Goal: Navigation & Orientation: Find specific page/section

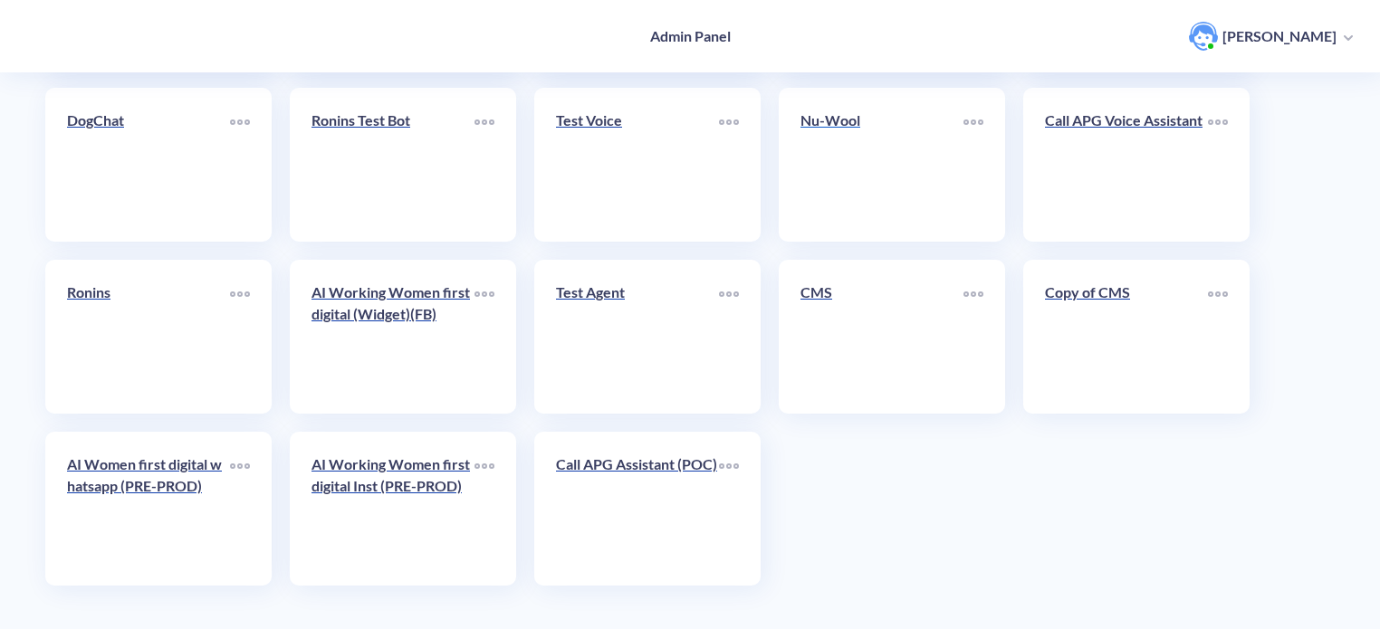
scroll to position [627, 0]
click at [845, 158] on link "Nu-Wool" at bounding box center [882, 163] width 163 height 110
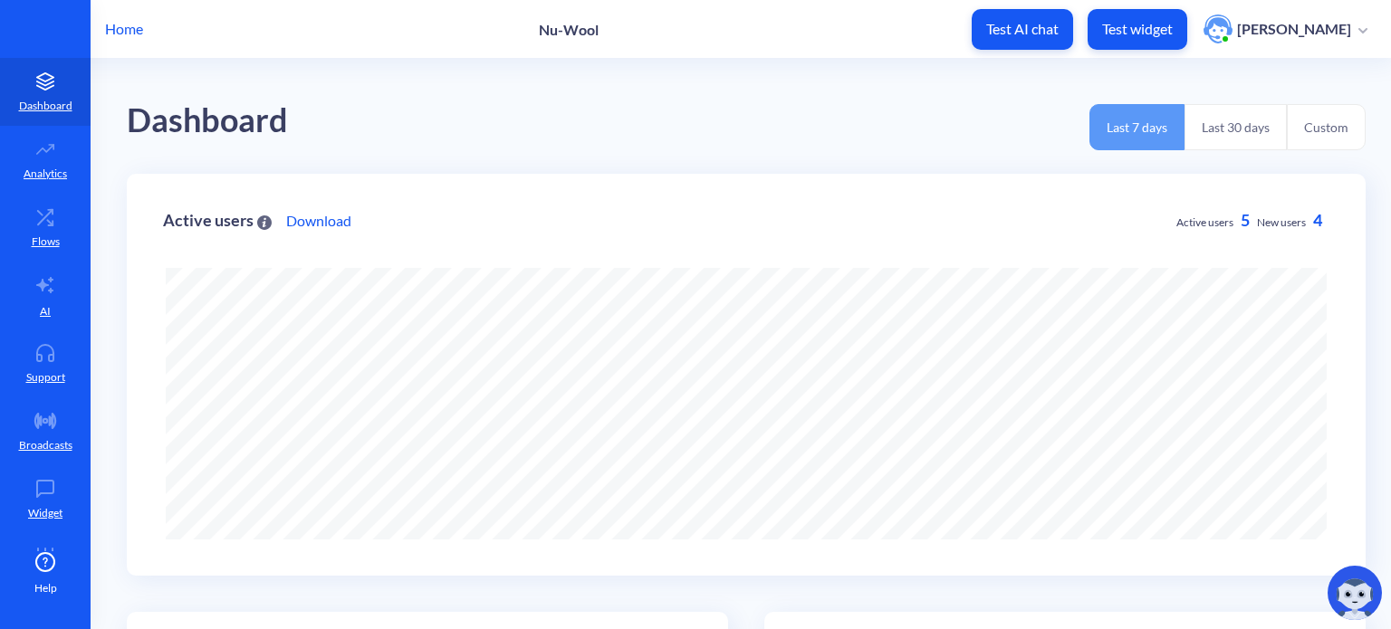
scroll to position [629, 1391]
click at [36, 293] on icon at bounding box center [45, 285] width 22 height 22
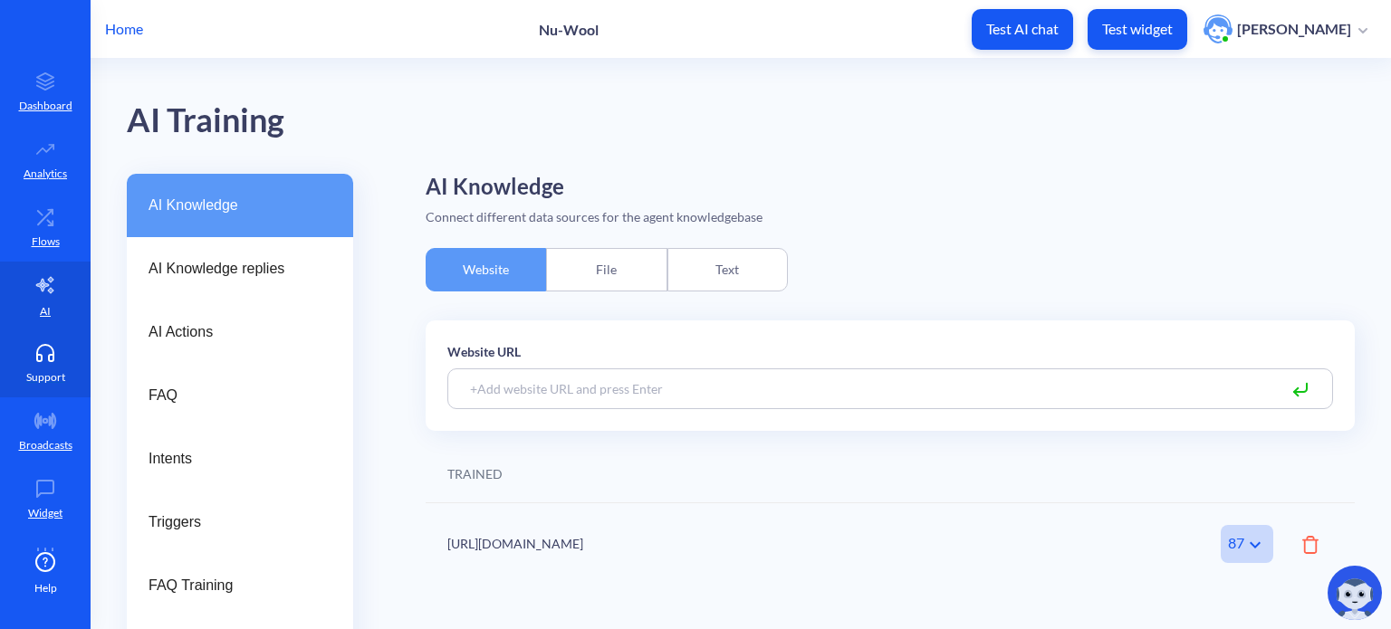
click at [40, 354] on icon at bounding box center [45, 353] width 36 height 18
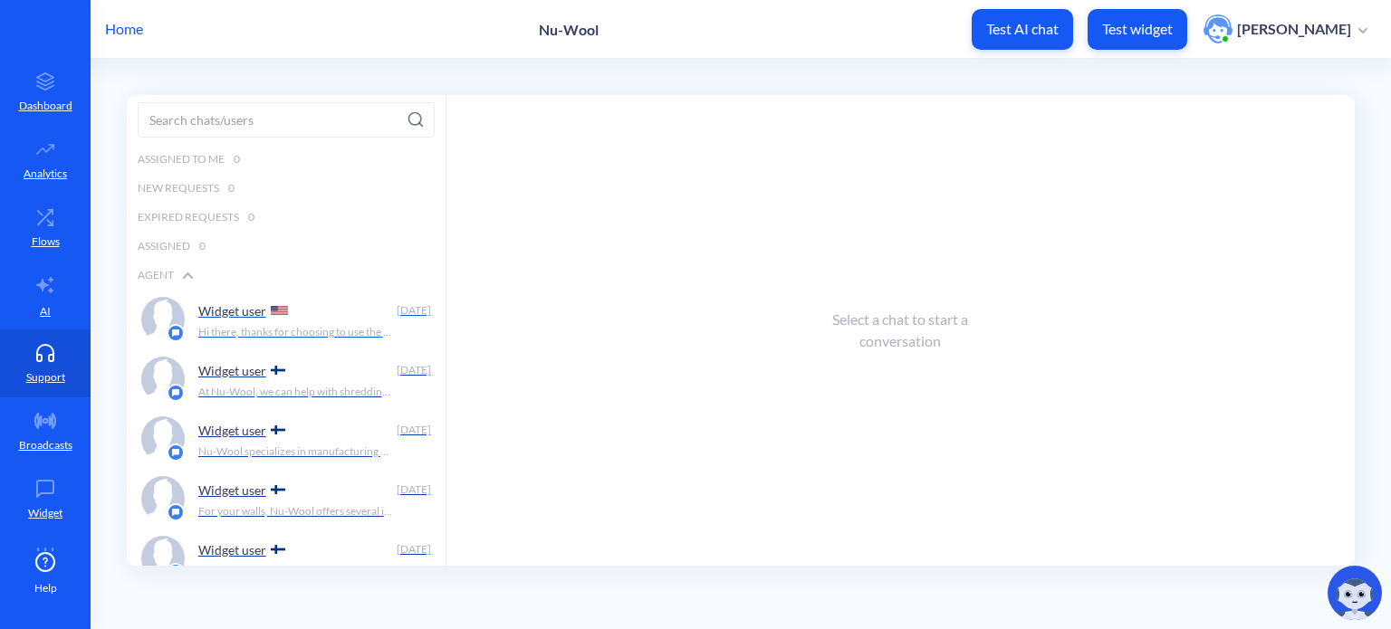
click at [209, 319] on div "Widget user" at bounding box center [293, 310] width 191 height 27
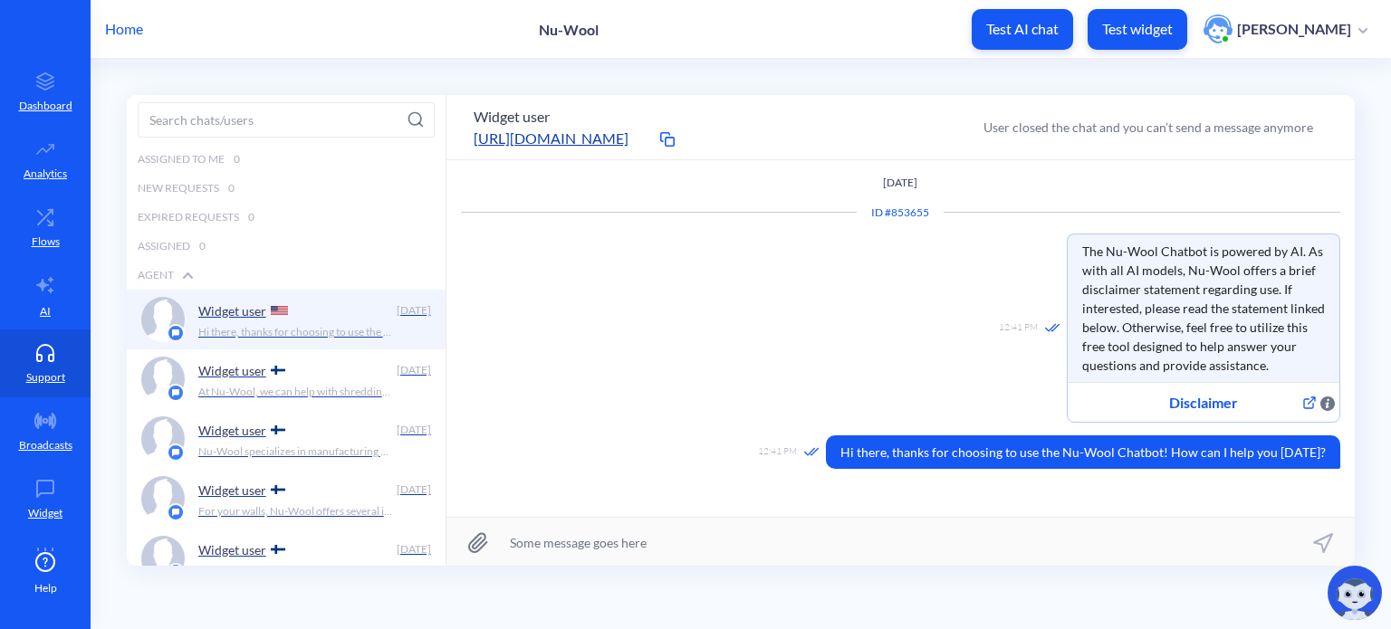
click at [120, 18] on p "Home" at bounding box center [124, 29] width 38 height 22
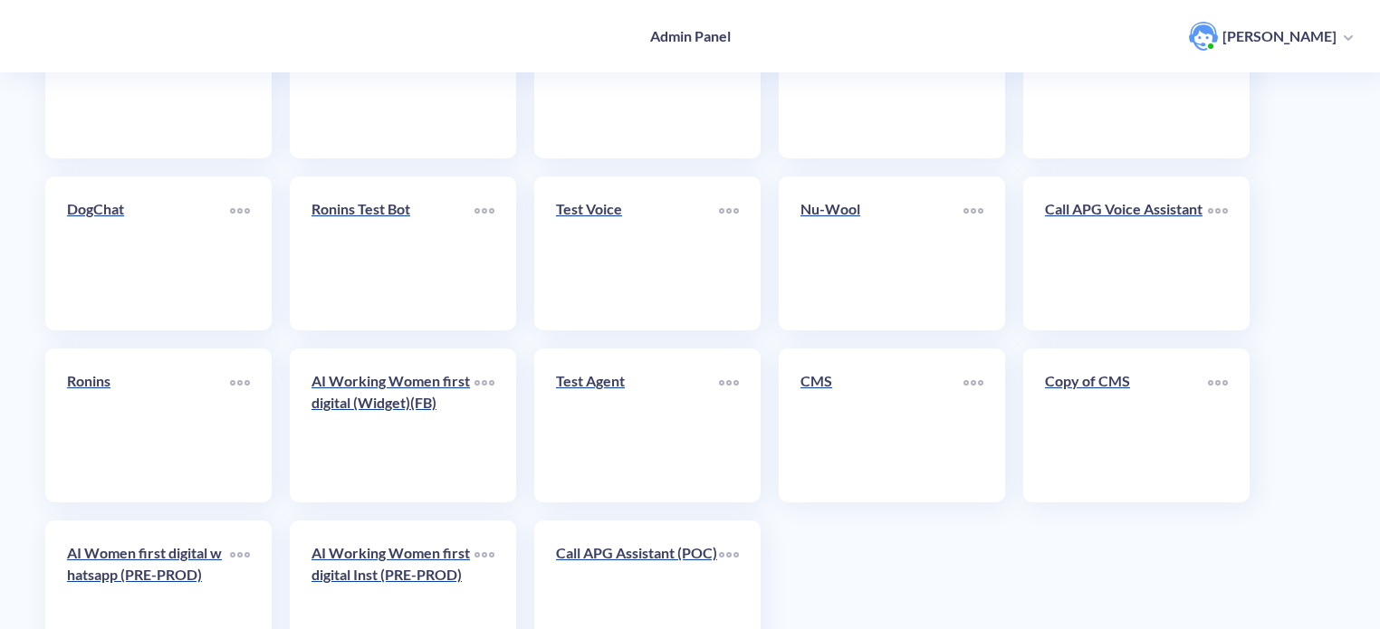
scroll to position [543, 0]
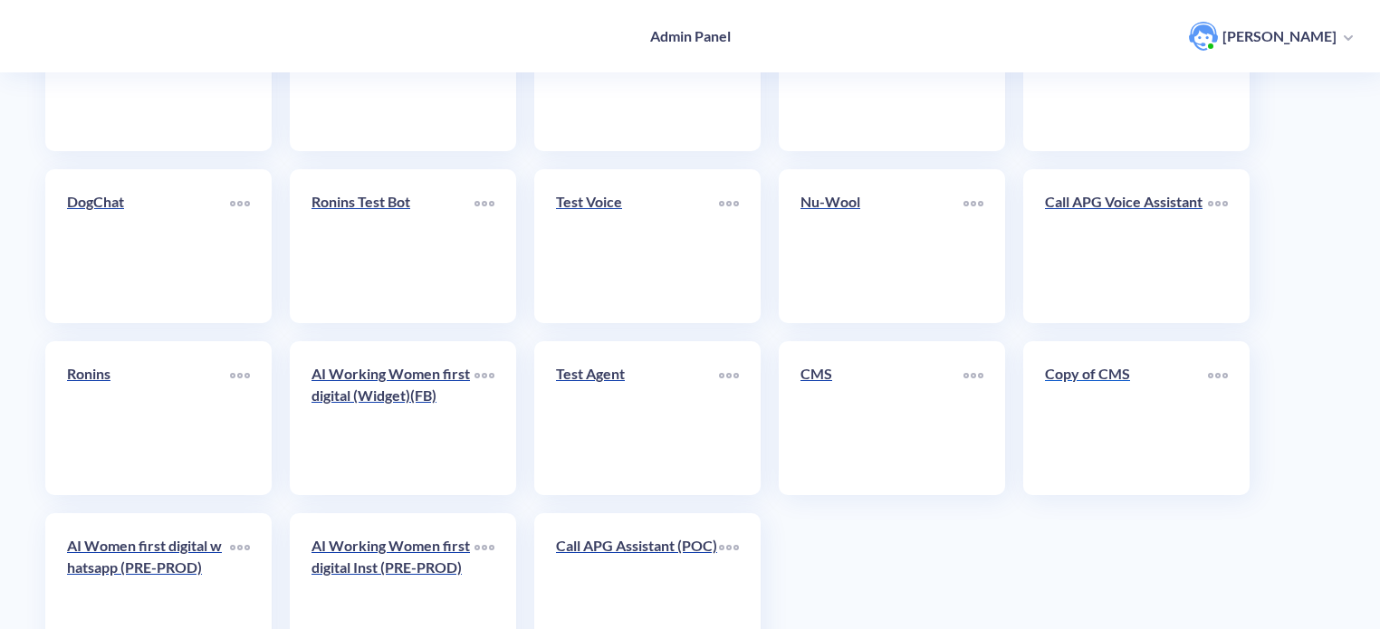
click at [1084, 420] on link "Copy of CMS" at bounding box center [1126, 418] width 163 height 110
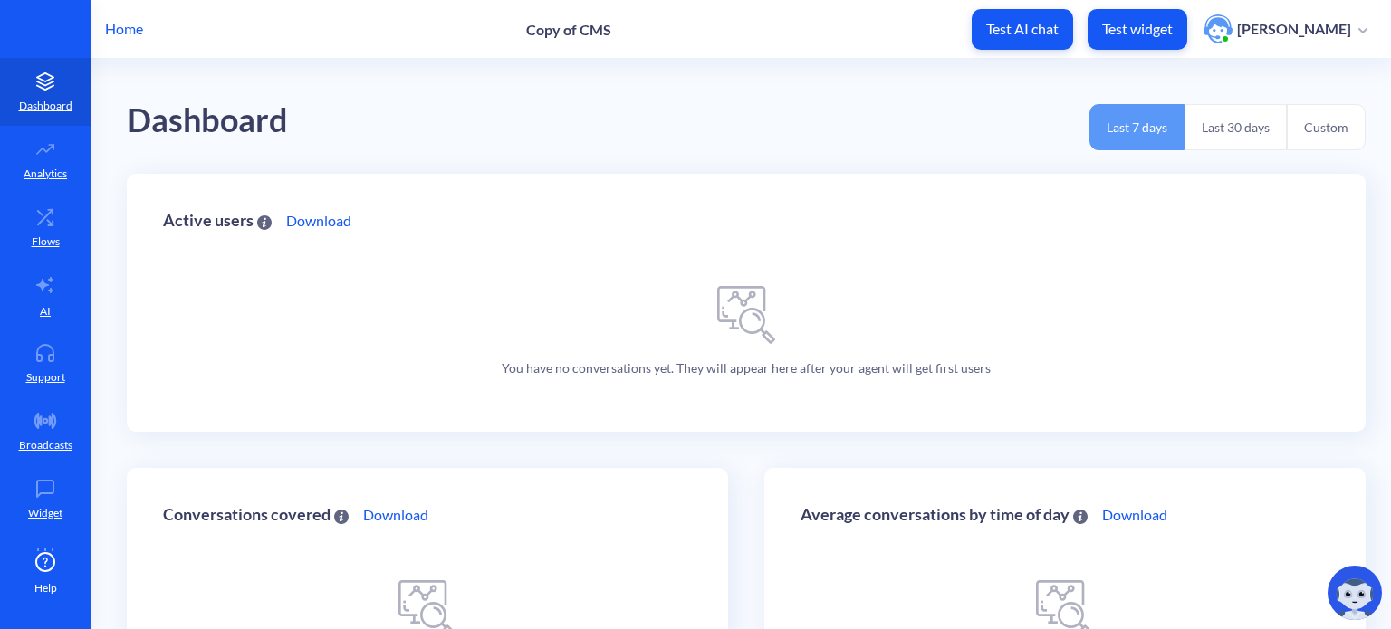
click at [132, 32] on p "Home" at bounding box center [124, 29] width 38 height 22
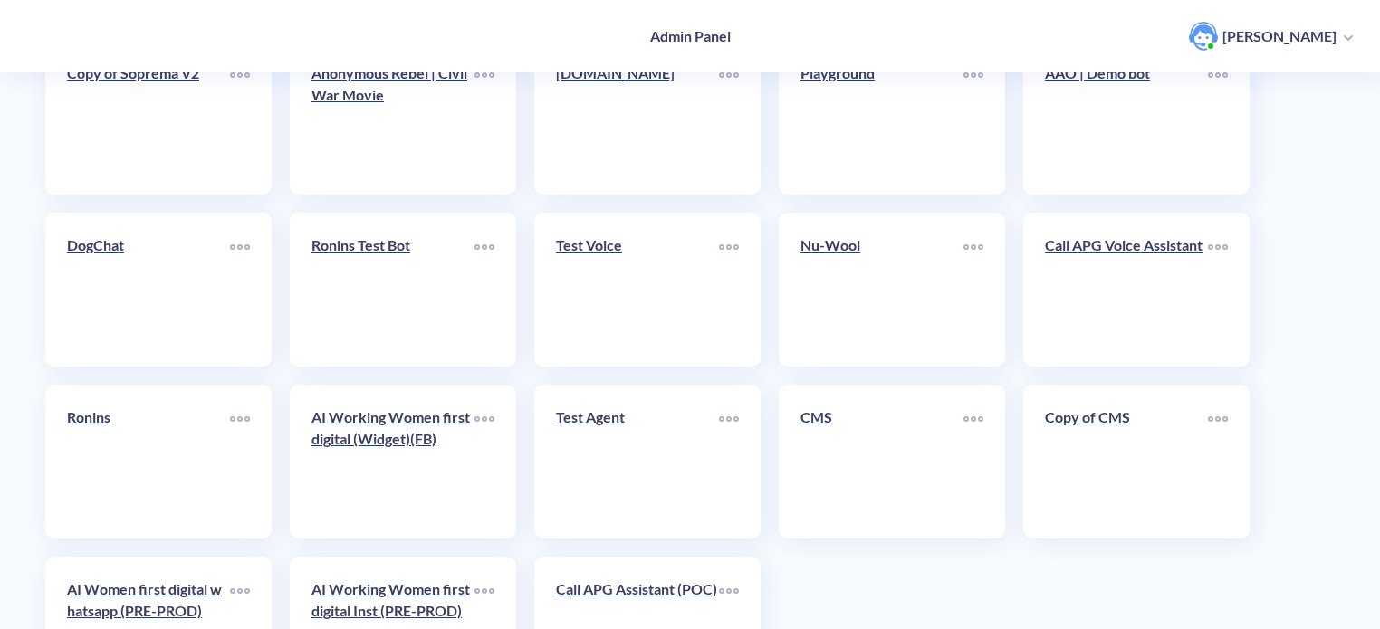
scroll to position [543, 0]
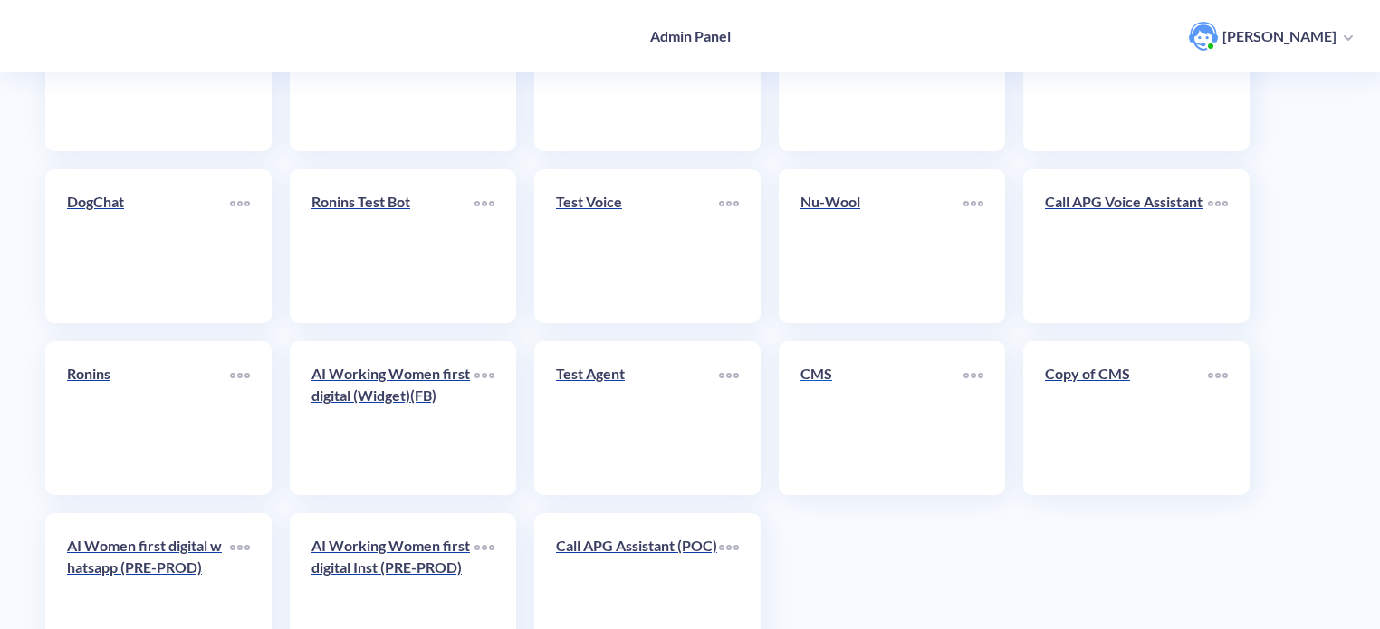
click at [911, 400] on link "CMS" at bounding box center [882, 418] width 163 height 110
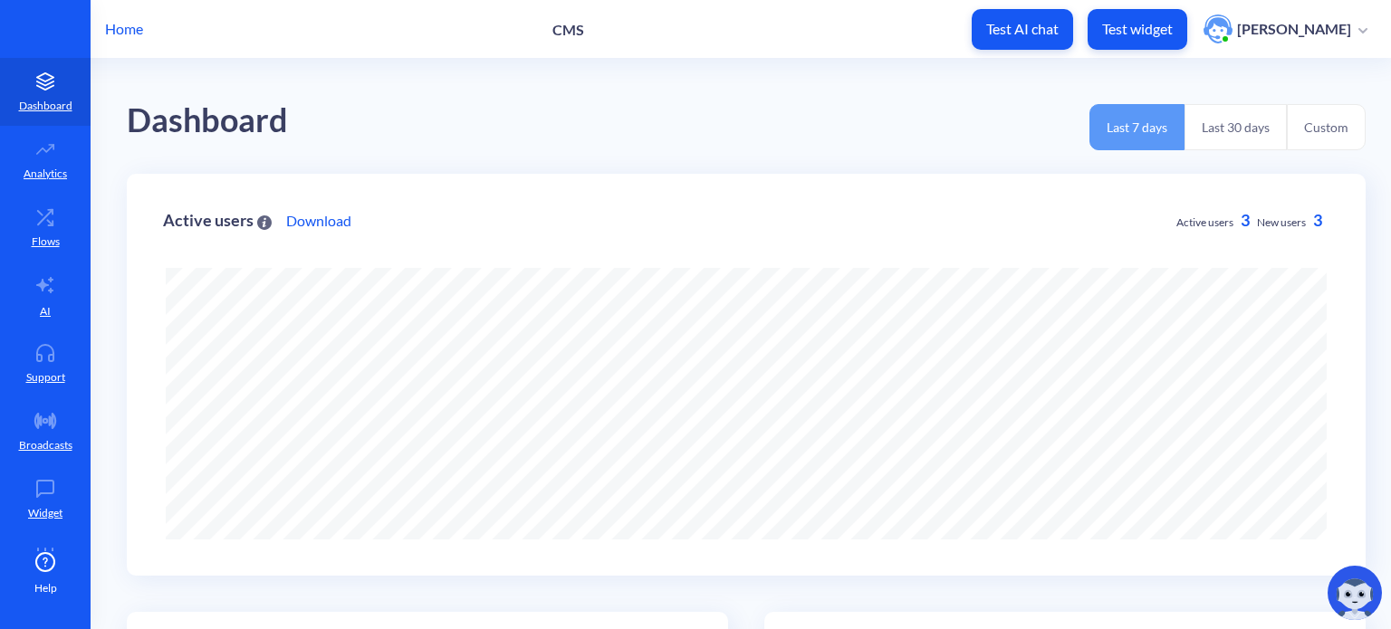
scroll to position [629, 1391]
click at [28, 301] on link "AI" at bounding box center [45, 296] width 91 height 68
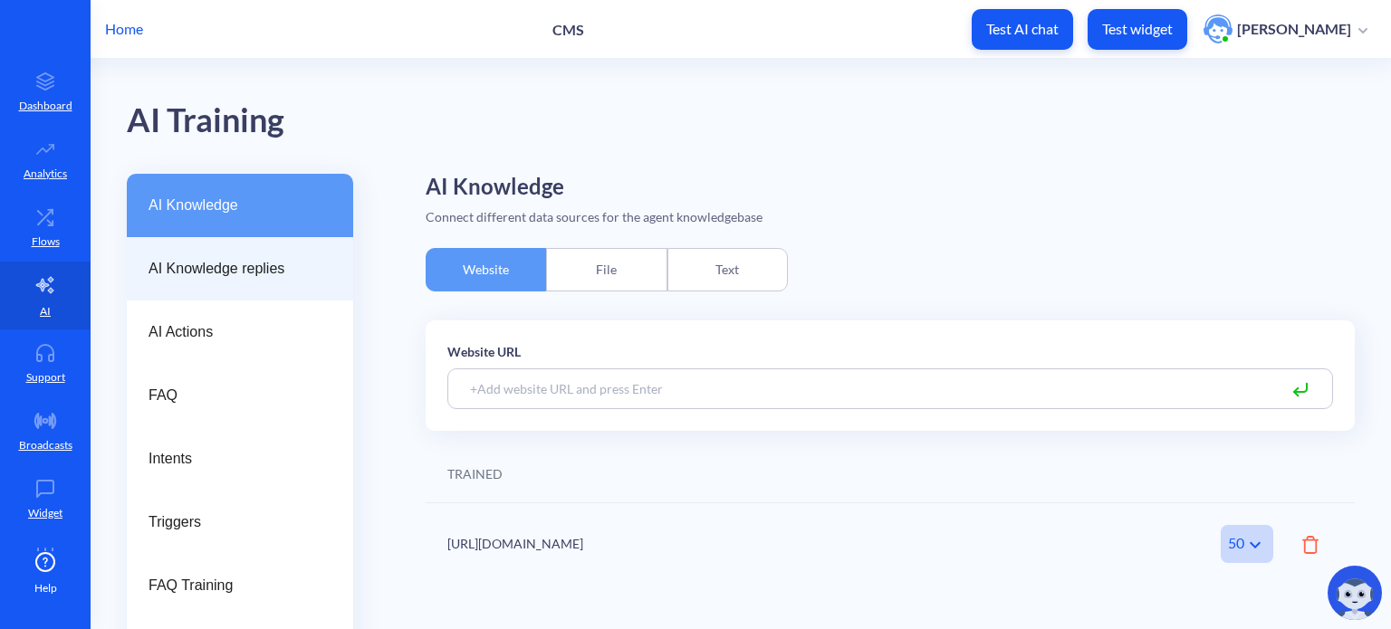
click at [213, 275] on span "AI Knowledge replies" at bounding box center [233, 269] width 168 height 22
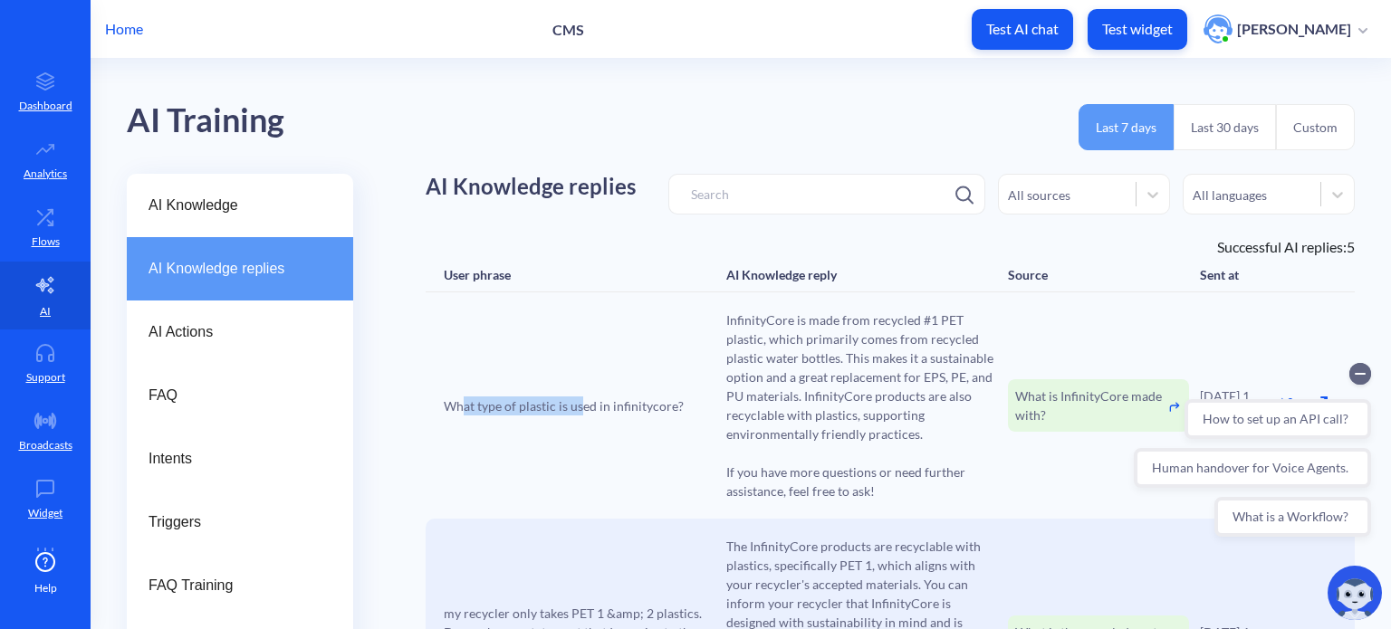
drag, startPoint x: 473, startPoint y: 406, endPoint x: 602, endPoint y: 408, distance: 129.5
click at [581, 409] on span "What type of plastic is used in infinitycore?" at bounding box center [564, 406] width 240 height 19
click at [605, 408] on span "What type of plastic is used in infinitycore?" at bounding box center [564, 406] width 240 height 19
click at [776, 373] on span "InfinityCore is made from recycled #1 PET plastic, which primarily comes from r…" at bounding box center [862, 406] width 272 height 190
click at [1362, 371] on circle "Collapse conversation starters" at bounding box center [1360, 374] width 22 height 22
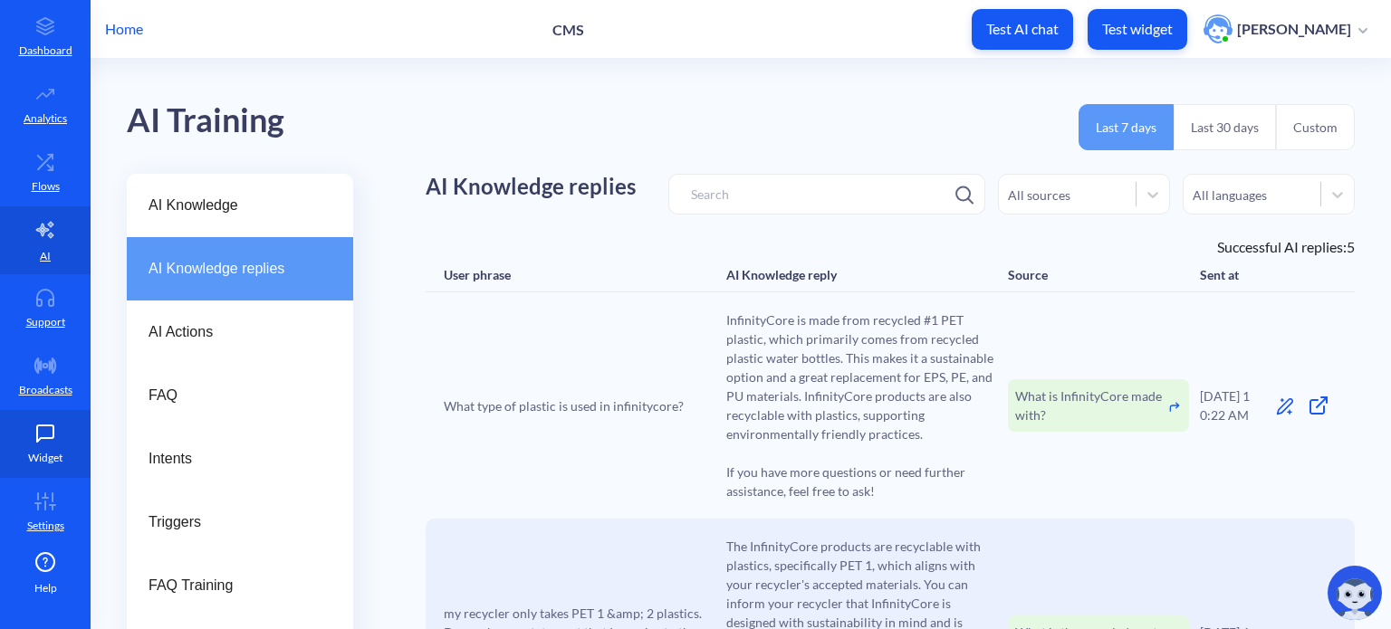
scroll to position [56, 0]
click at [55, 445] on link "Widget" at bounding box center [45, 443] width 91 height 68
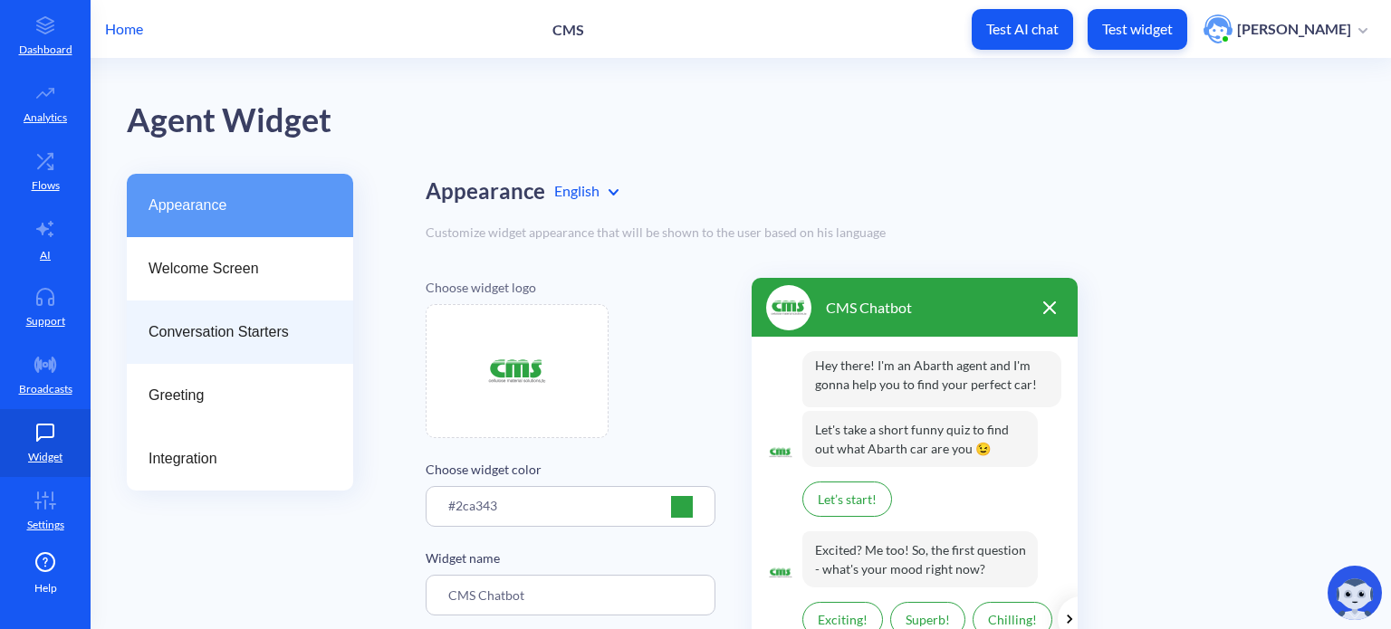
click at [312, 341] on span "Conversation Starters" at bounding box center [233, 333] width 168 height 22
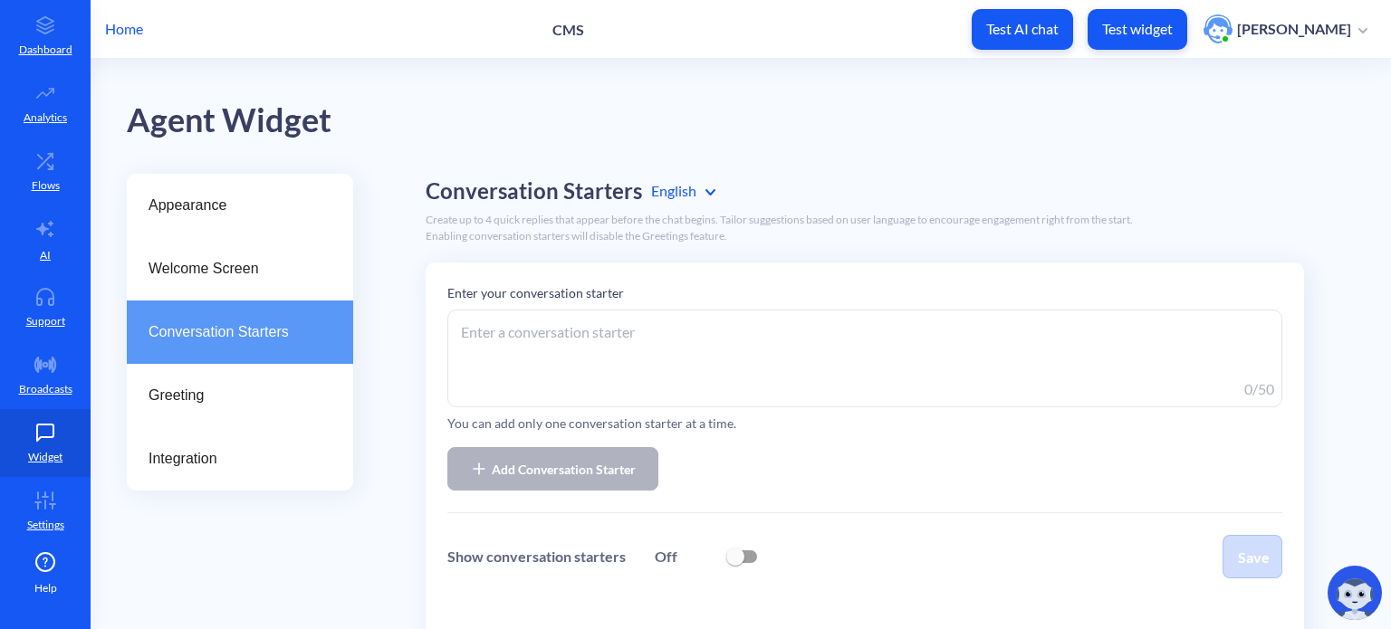
click at [116, 34] on p "Home" at bounding box center [124, 29] width 38 height 22
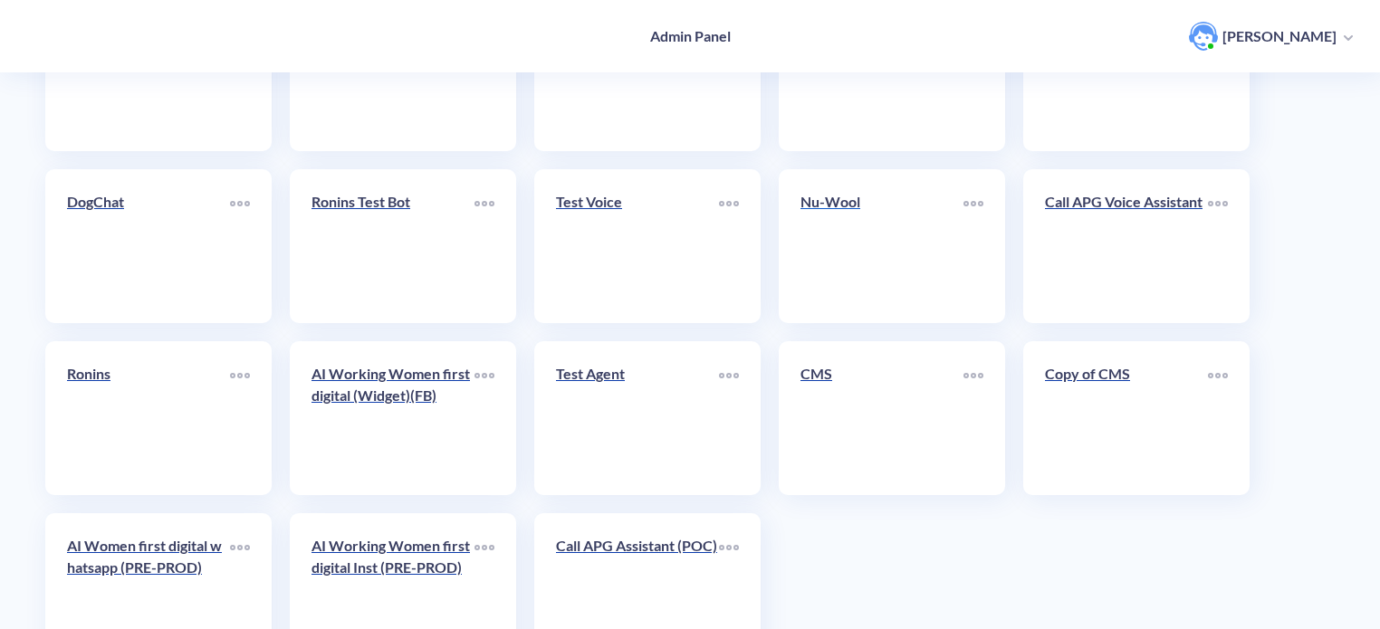
click at [827, 235] on link "Nu-Wool" at bounding box center [882, 246] width 163 height 110
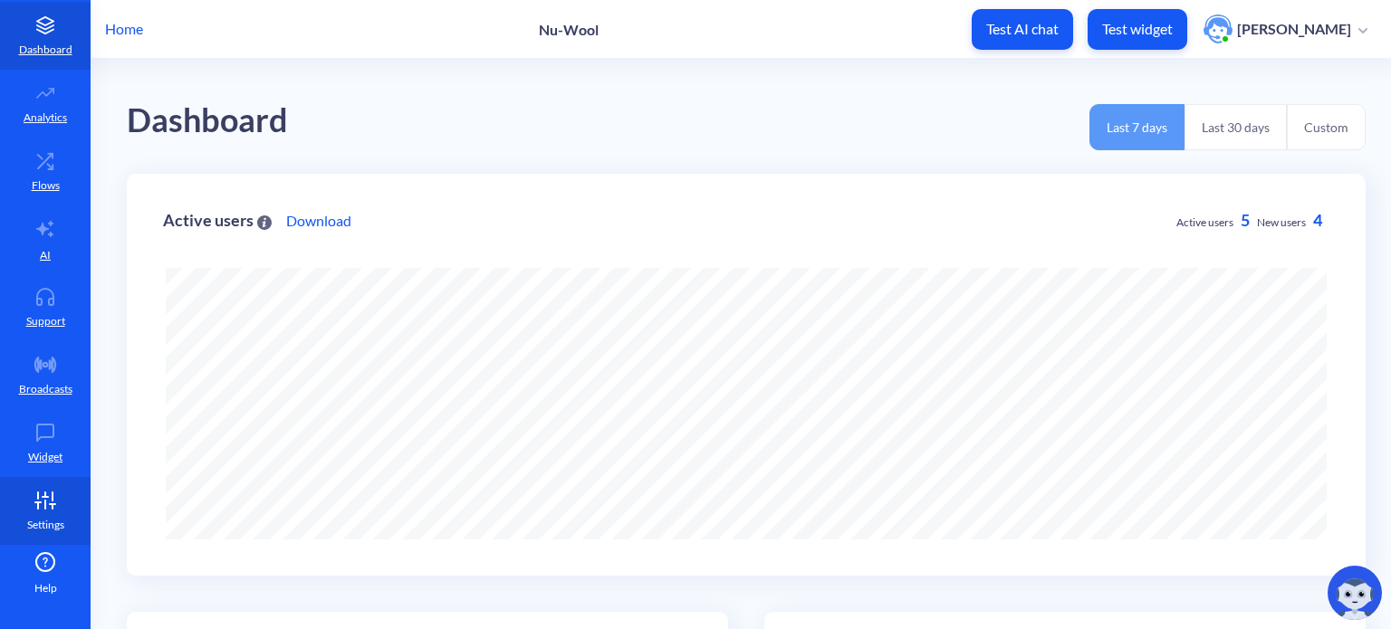
click at [53, 497] on icon at bounding box center [45, 501] width 36 height 18
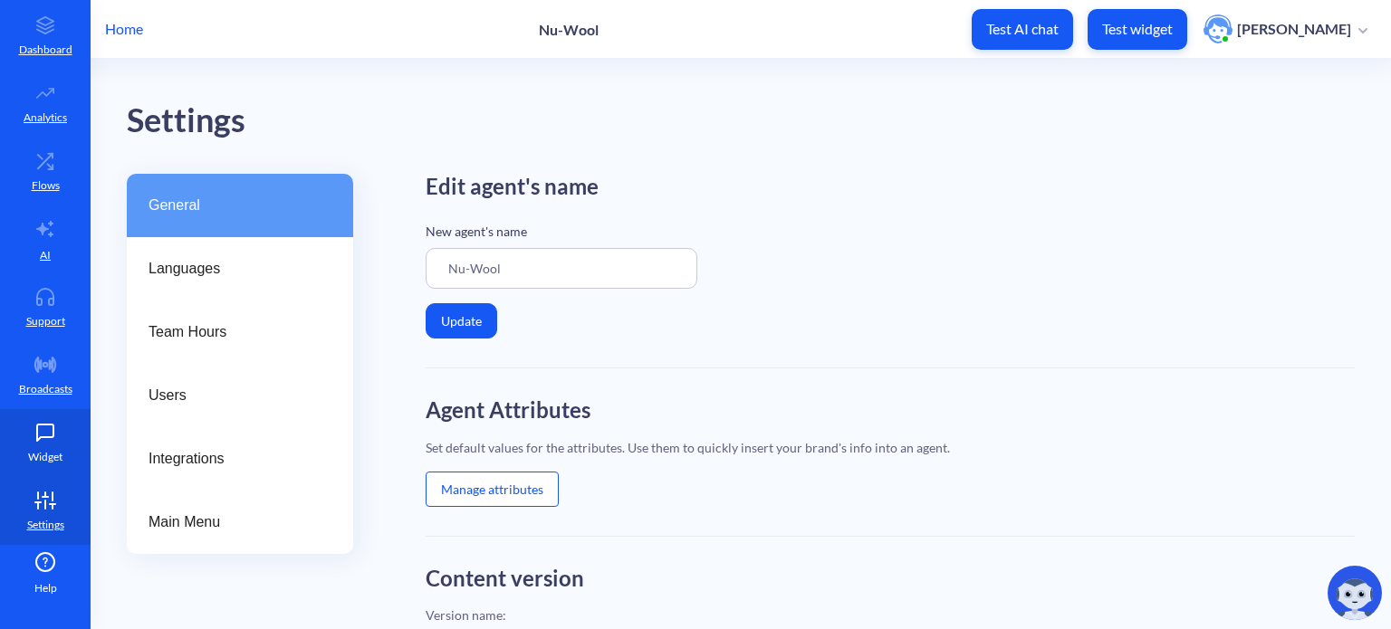
click at [53, 450] on p "Widget" at bounding box center [45, 457] width 34 height 16
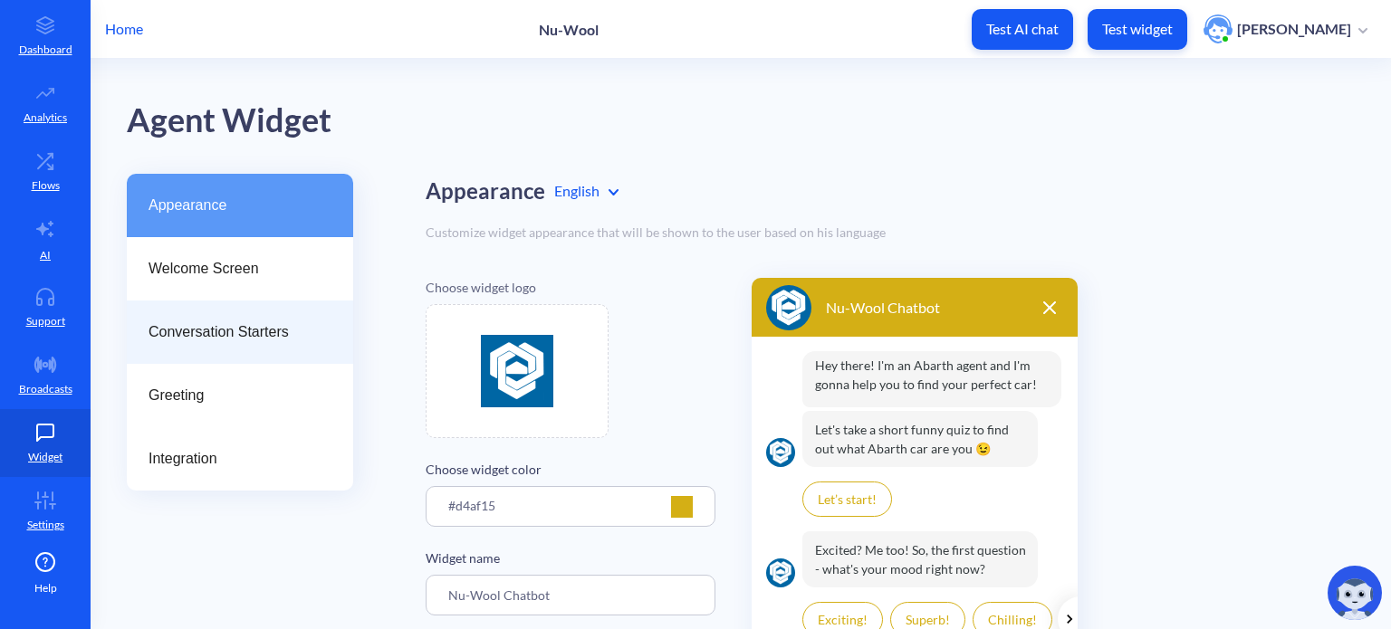
click at [265, 336] on span "Conversation Starters" at bounding box center [233, 333] width 168 height 22
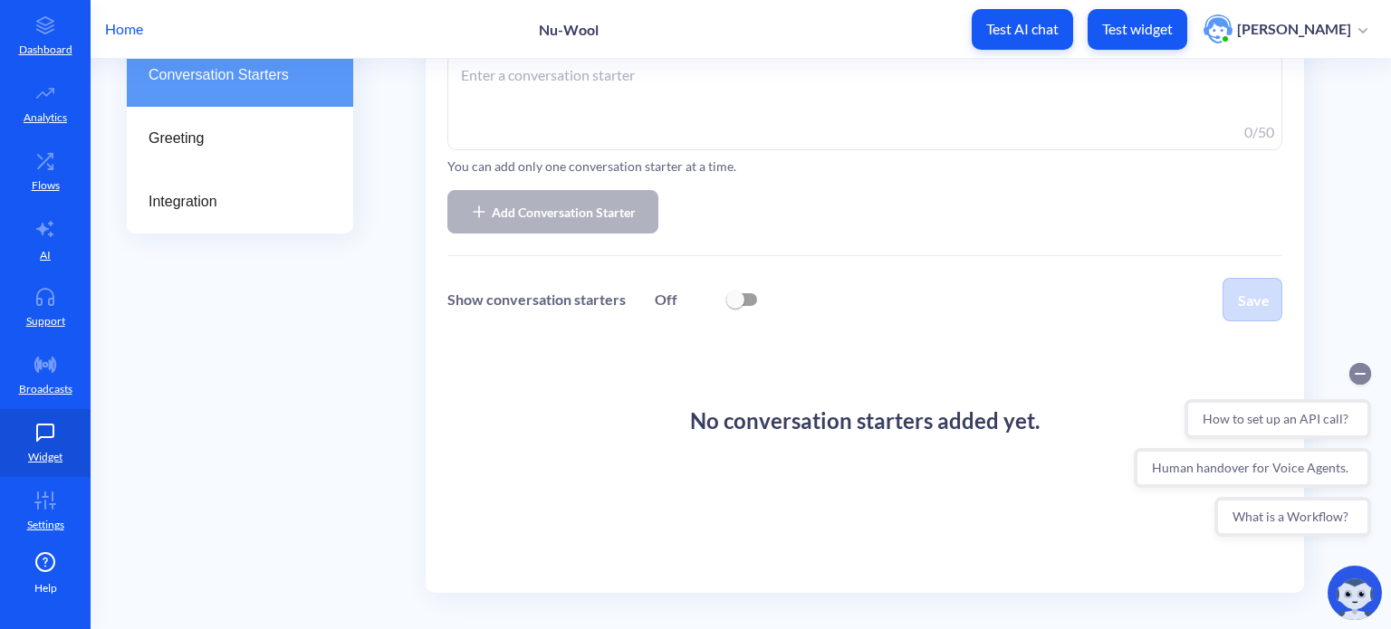
click at [1365, 372] on circle "Collapse conversation starters" at bounding box center [1360, 374] width 22 height 22
click at [122, 25] on p "Home" at bounding box center [124, 29] width 38 height 22
